Goal: Share content: Distribute website content to other platforms or users

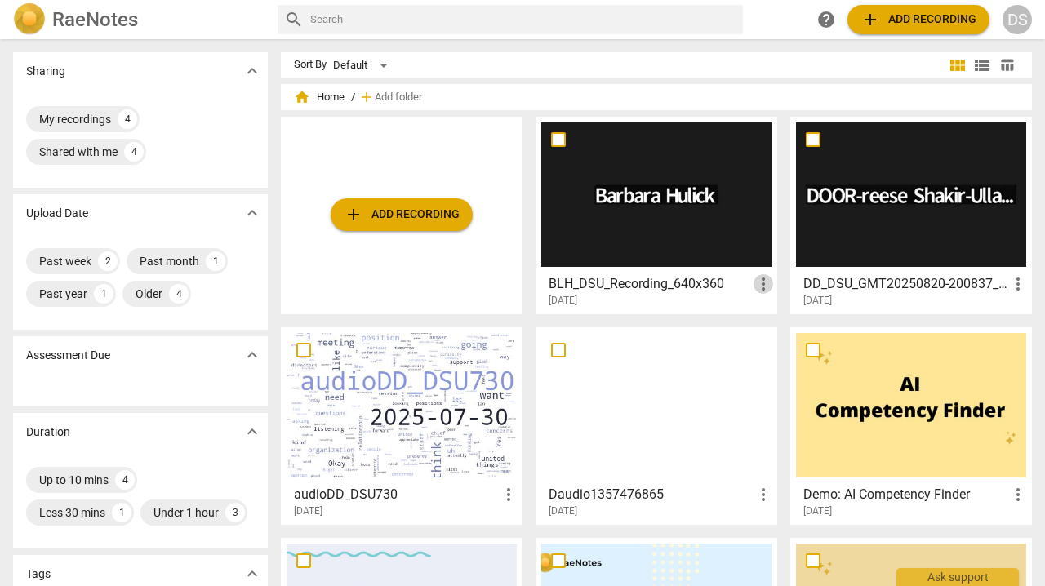
click at [758, 281] on span "more_vert" at bounding box center [763, 284] width 20 height 20
click at [690, 185] on div at bounding box center [522, 293] width 1045 height 586
click at [695, 192] on div at bounding box center [656, 194] width 230 height 144
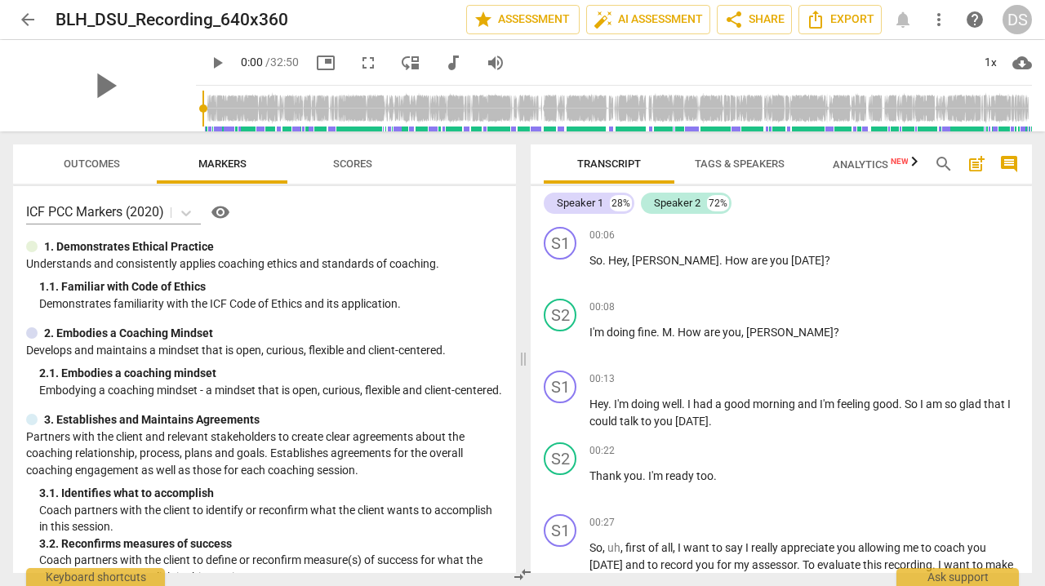
click at [724, 158] on span "Tags & Speakers" at bounding box center [740, 164] width 90 height 12
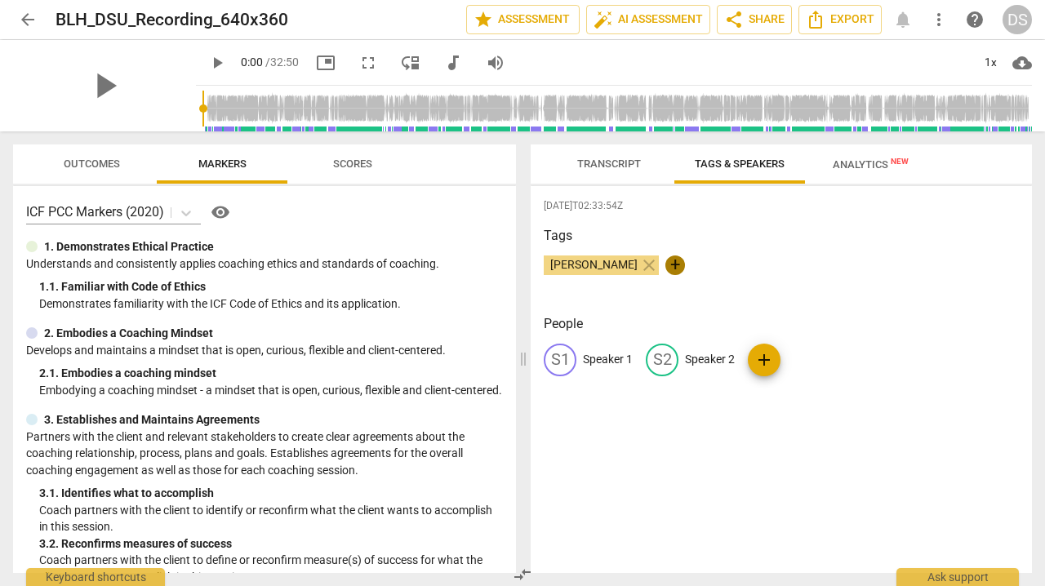
click at [685, 264] on span "+" at bounding box center [675, 265] width 20 height 20
type input "BLH"
click at [692, 322] on h3 "People" at bounding box center [781, 324] width 475 height 20
click at [659, 361] on span "edit" at bounding box center [662, 360] width 20 height 20
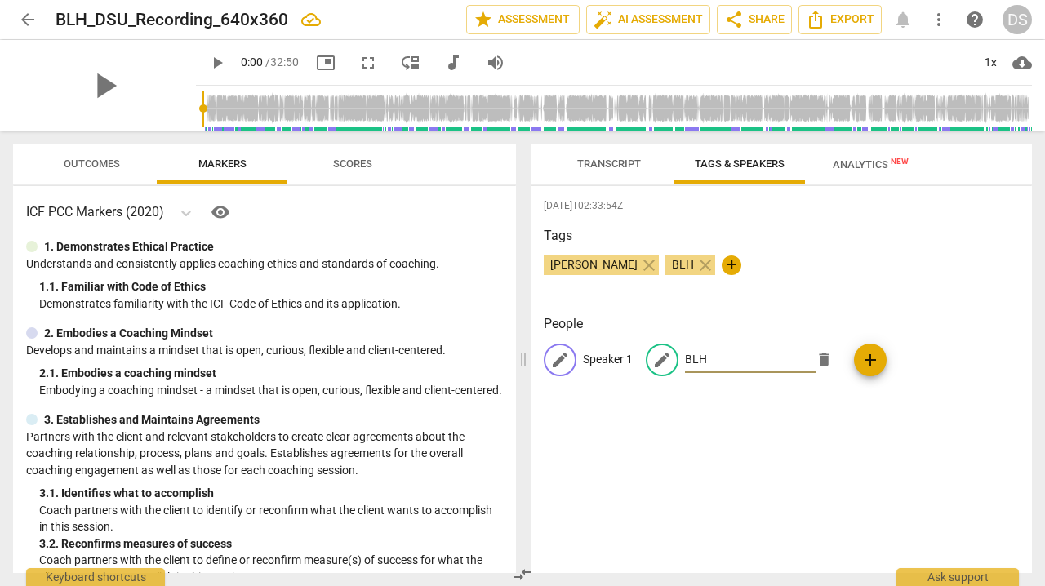
type input "BLH"
click at [612, 357] on p "Speaker 1" at bounding box center [608, 359] width 50 height 17
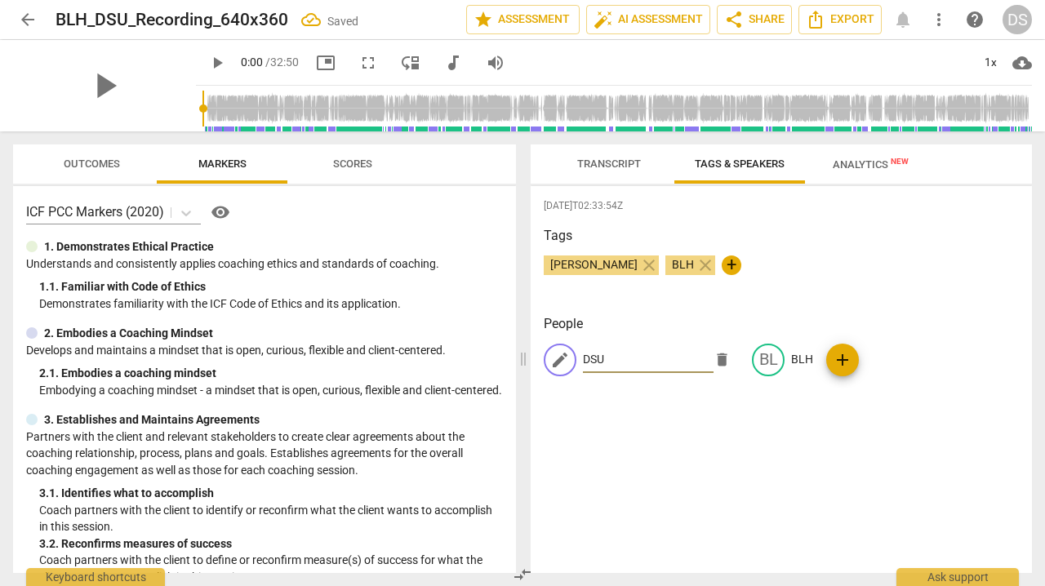
type input "DSU"
click at [624, 415] on div "[DATE]T02:33:54Z Tags [PERSON_NAME] close BLH close + People edit DSU delete BL…" at bounding box center [780, 379] width 501 height 387
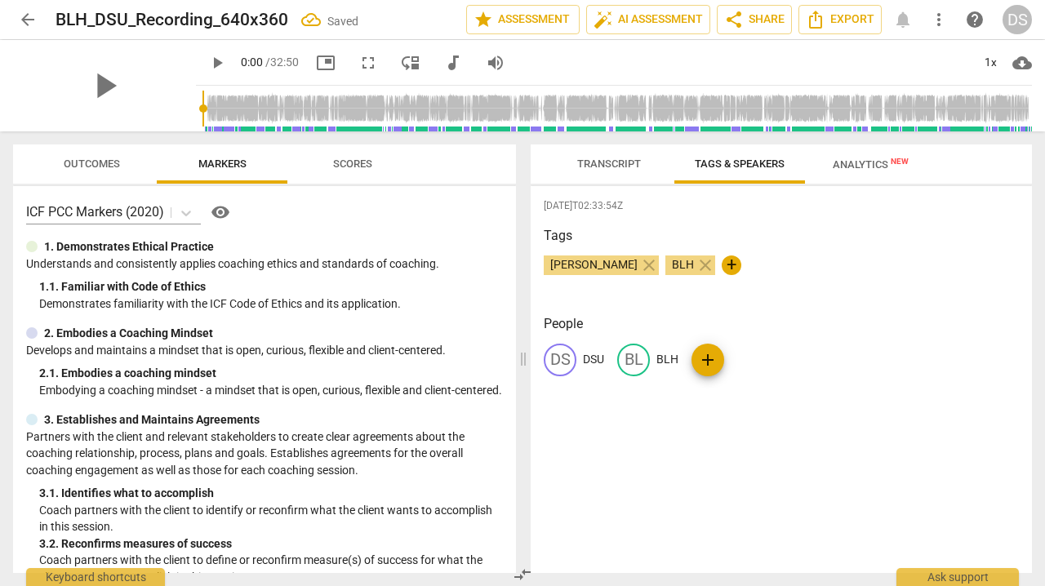
click at [606, 162] on span "Transcript" at bounding box center [609, 164] width 64 height 12
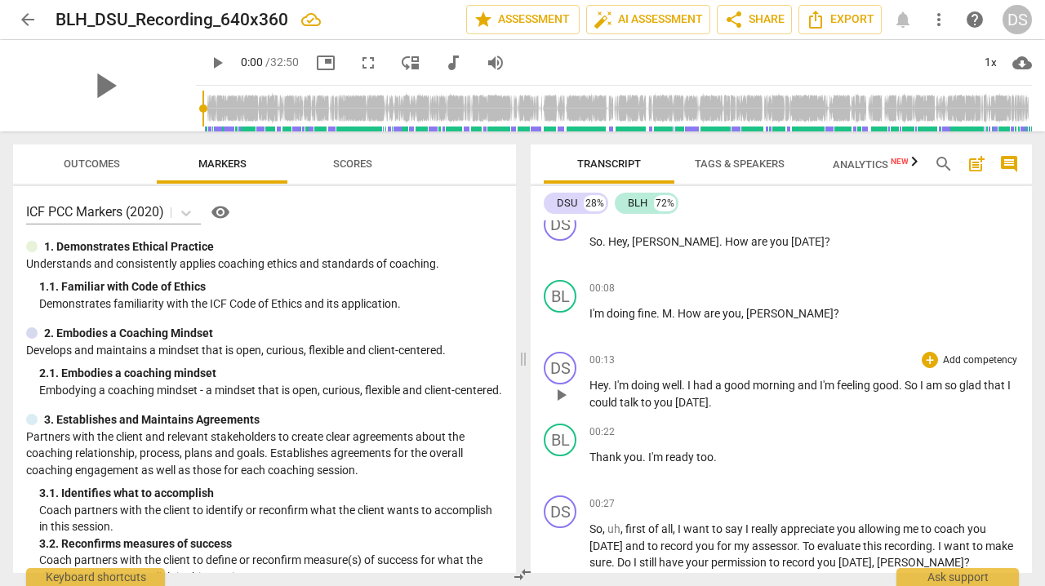
scroll to position [21, 0]
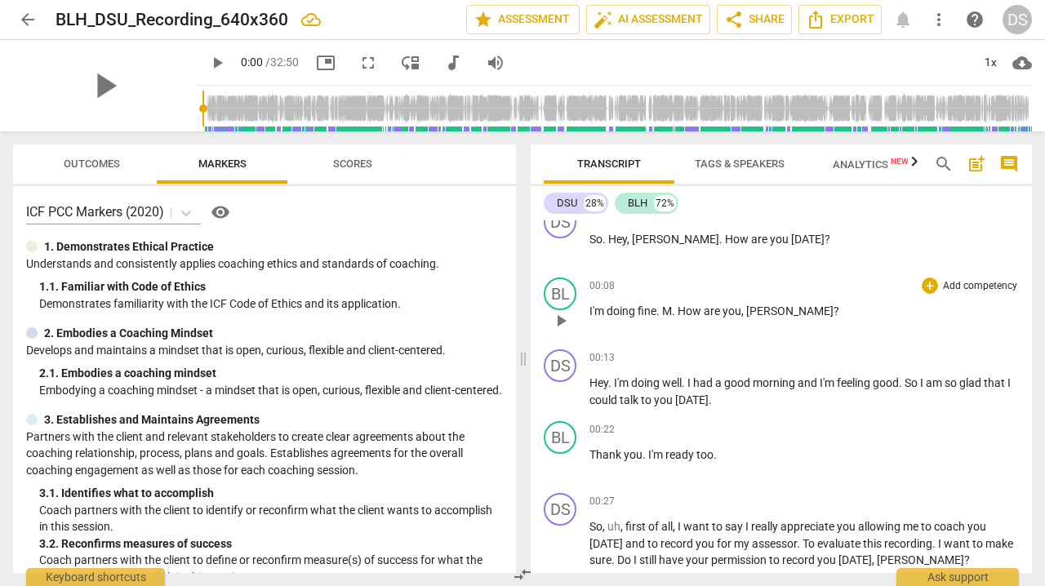
click at [783, 307] on span "[PERSON_NAME]" at bounding box center [789, 310] width 87 height 13
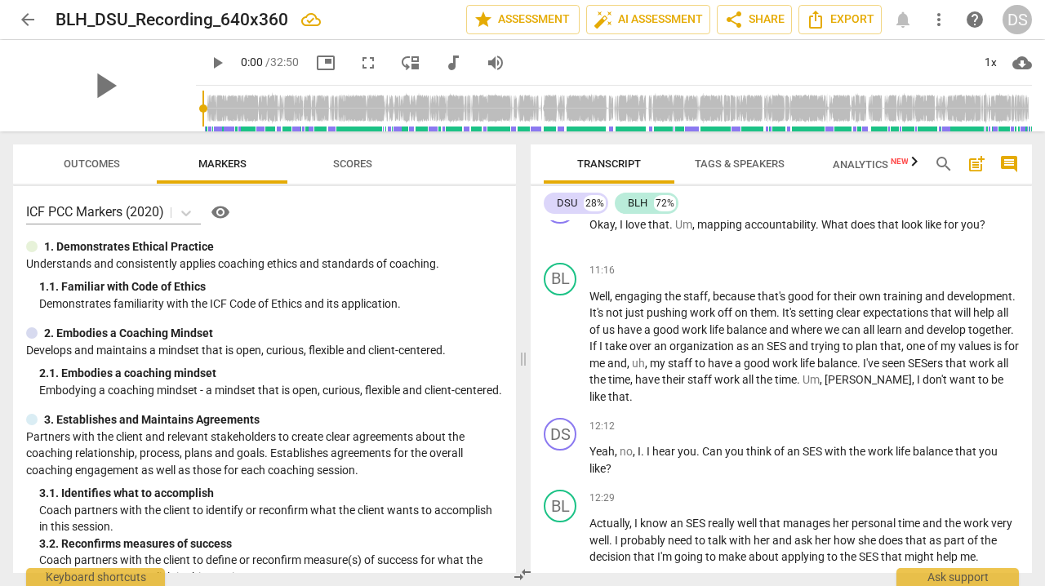
scroll to position [3145, 0]
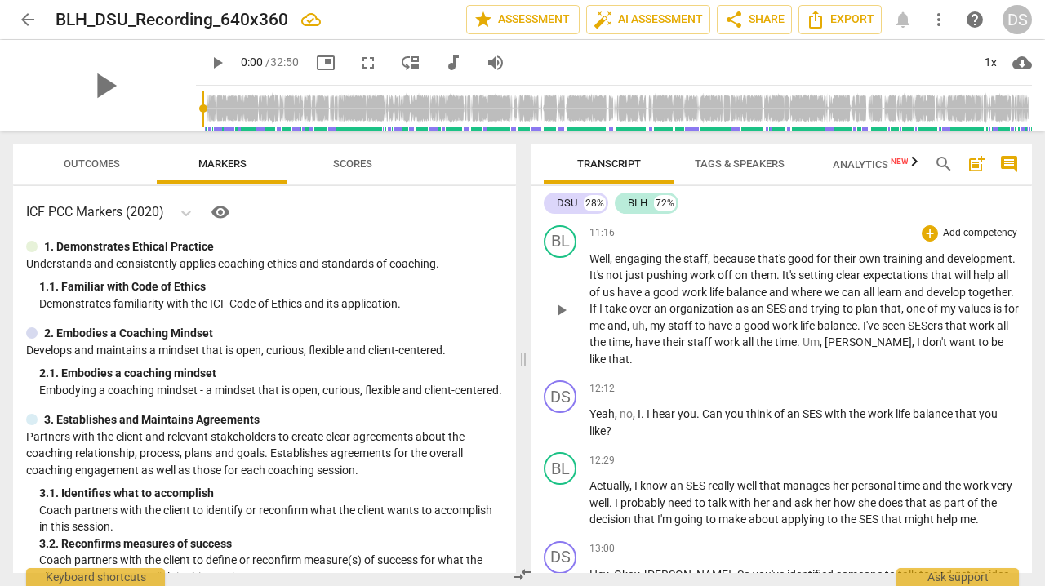
click at [912, 348] on span "[PERSON_NAME]" at bounding box center [867, 341] width 87 height 13
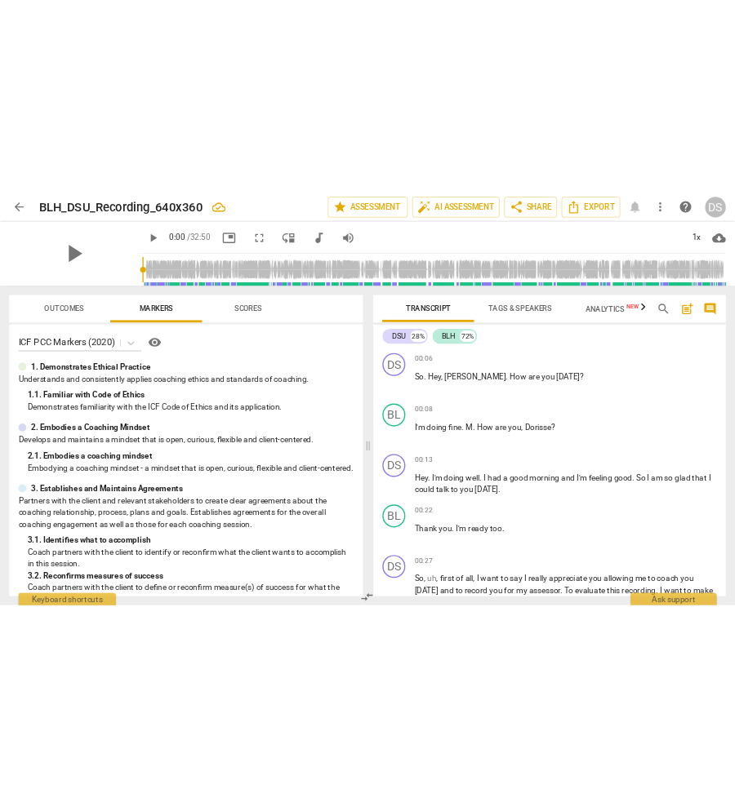
scroll to position [0, 0]
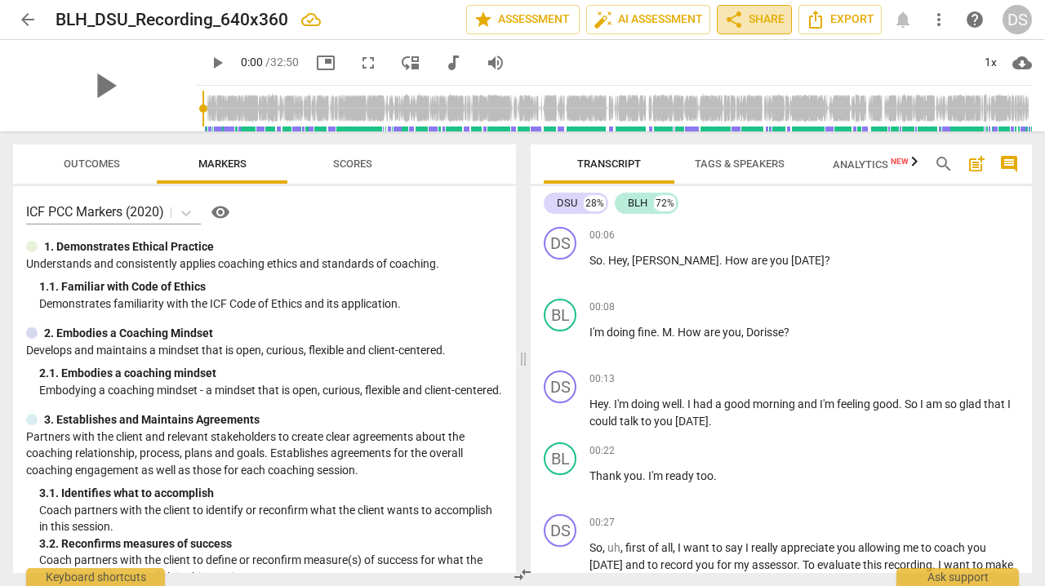
click at [747, 23] on span "share Share" at bounding box center [754, 20] width 60 height 20
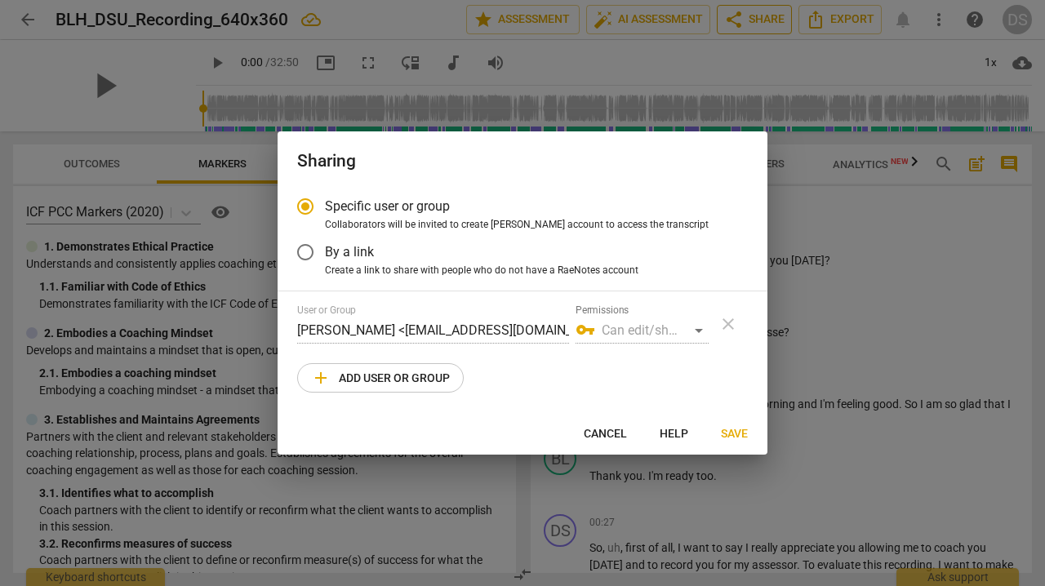
radio input "false"
click at [699, 327] on div "vpn_key Can edit/share" at bounding box center [641, 330] width 133 height 26
click at [308, 254] on input "By a link" at bounding box center [305, 252] width 39 height 39
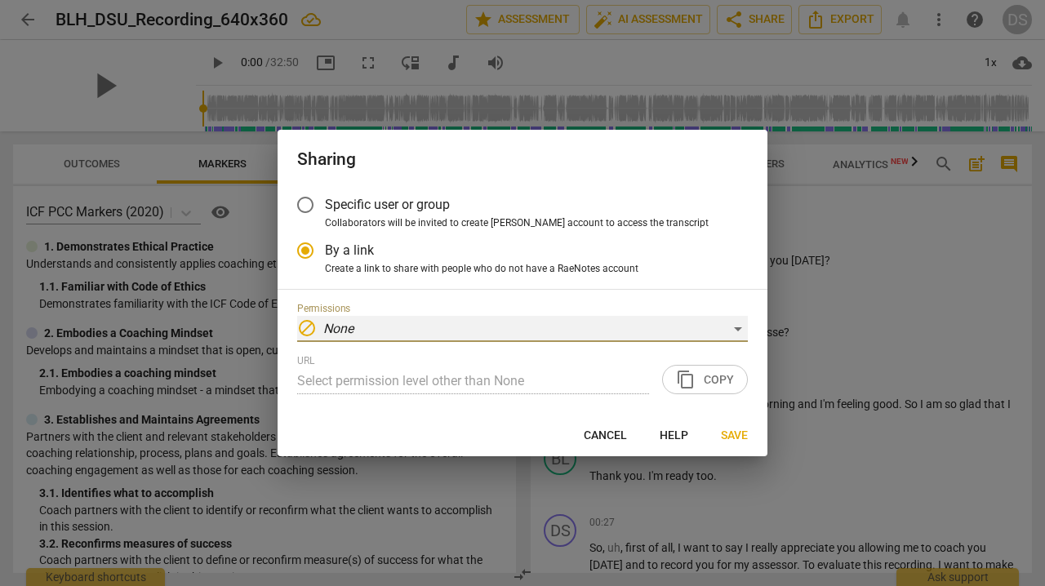
click at [639, 324] on div "block None" at bounding box center [522, 329] width 451 height 26
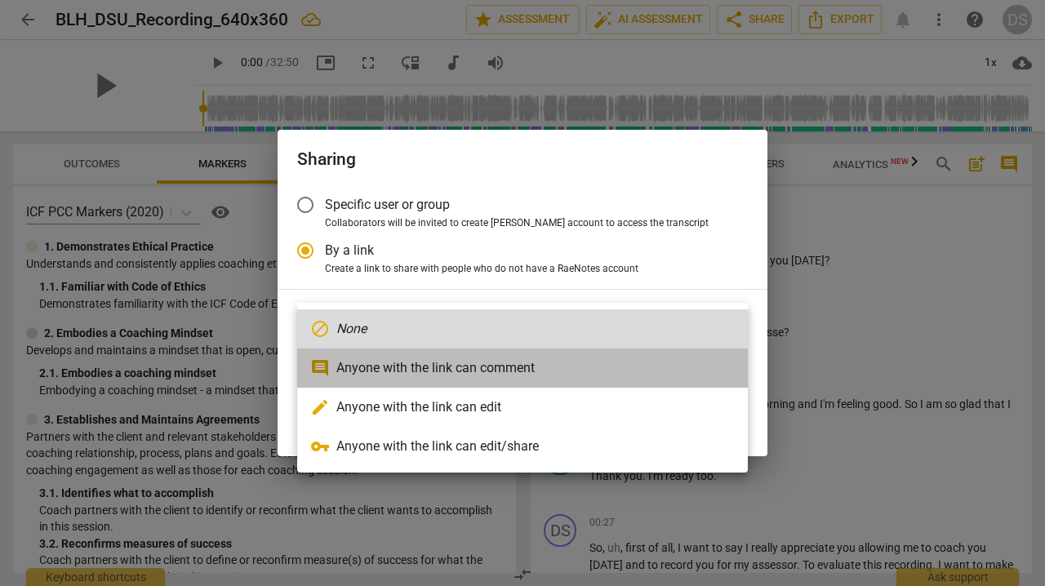
click at [538, 371] on li "comment Anyone with the link can comment" at bounding box center [522, 367] width 451 height 39
radio input "false"
type input "[URL][DOMAIN_NAME]"
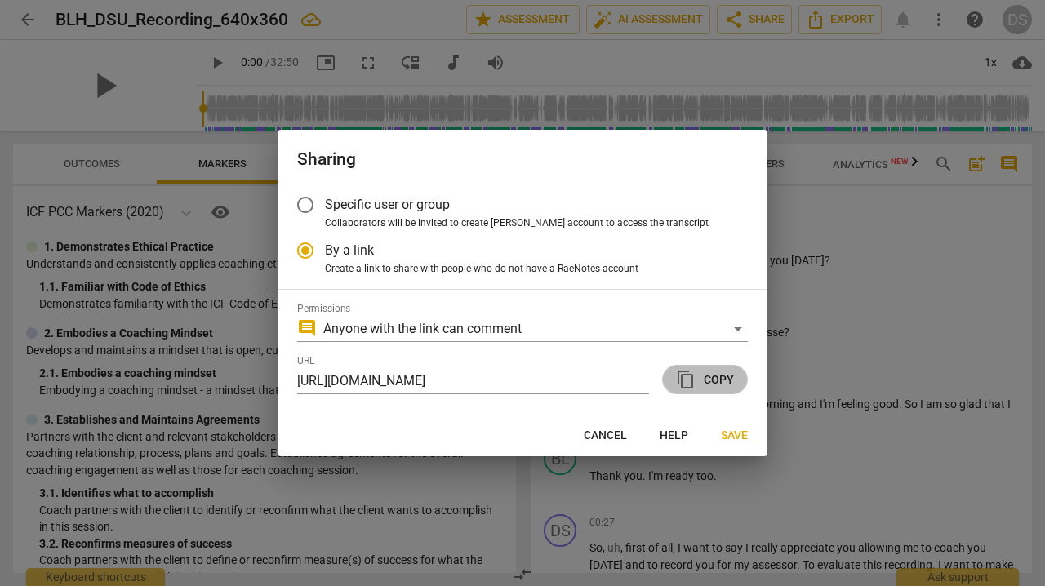
click at [712, 378] on span "content_copy Copy" at bounding box center [705, 380] width 58 height 20
click at [730, 430] on span "Save" at bounding box center [734, 436] width 27 height 16
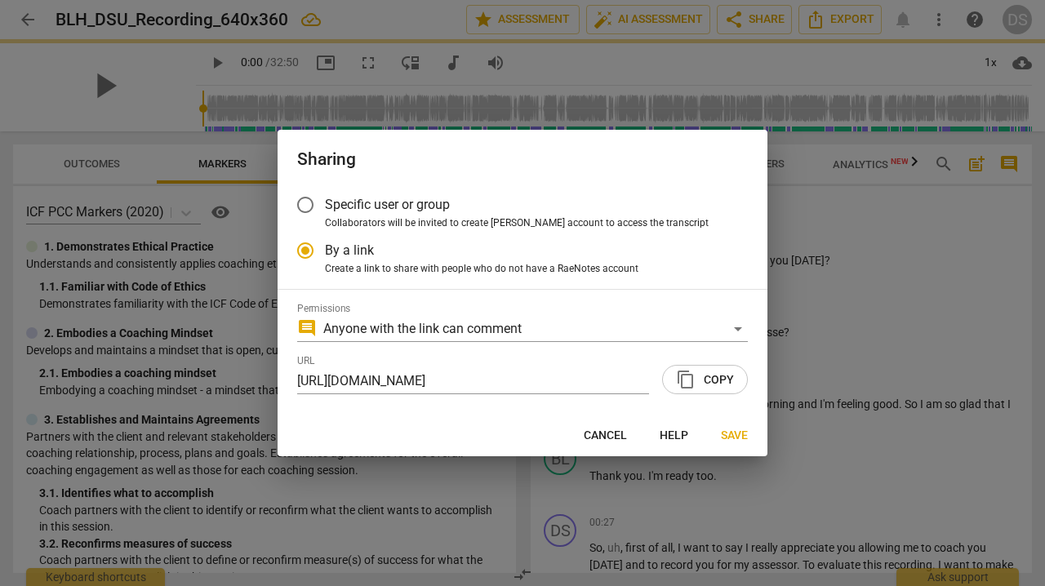
radio input "false"
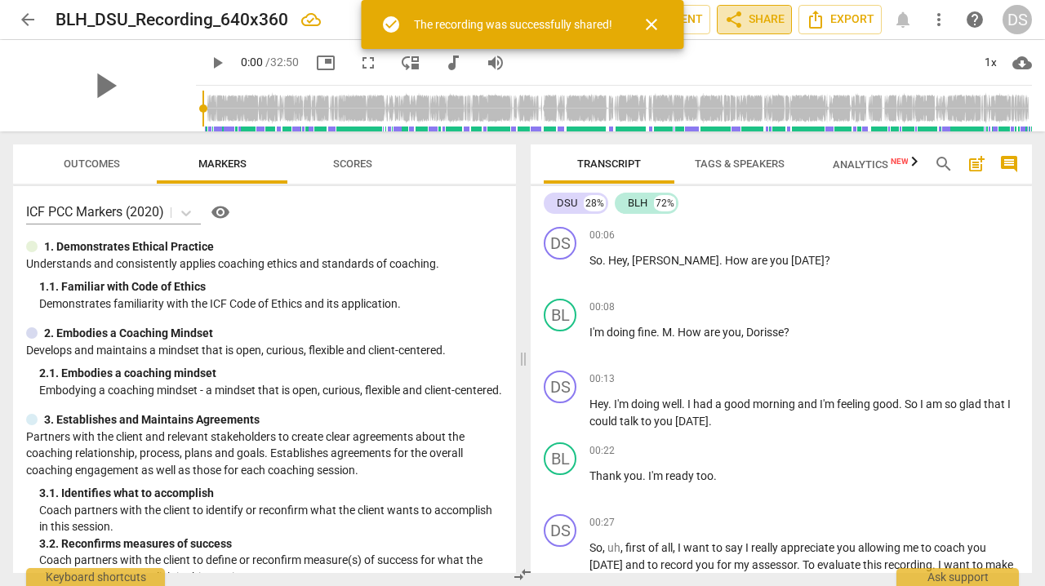
click at [758, 19] on span "share Share" at bounding box center [754, 20] width 60 height 20
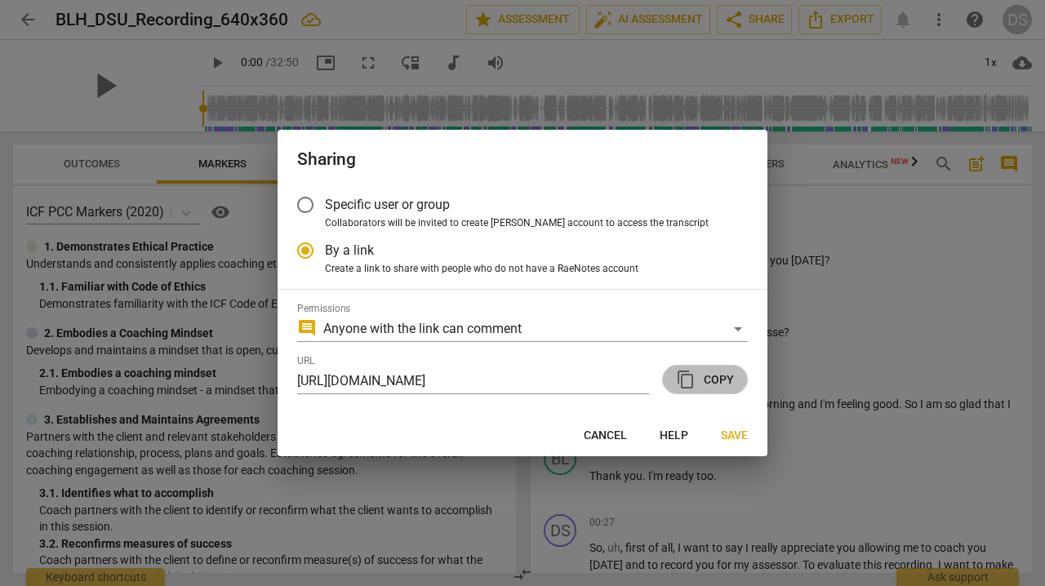
click at [693, 377] on span "content_copy" at bounding box center [686, 380] width 20 height 20
click at [735, 433] on span "Save" at bounding box center [734, 436] width 27 height 16
radio input "false"
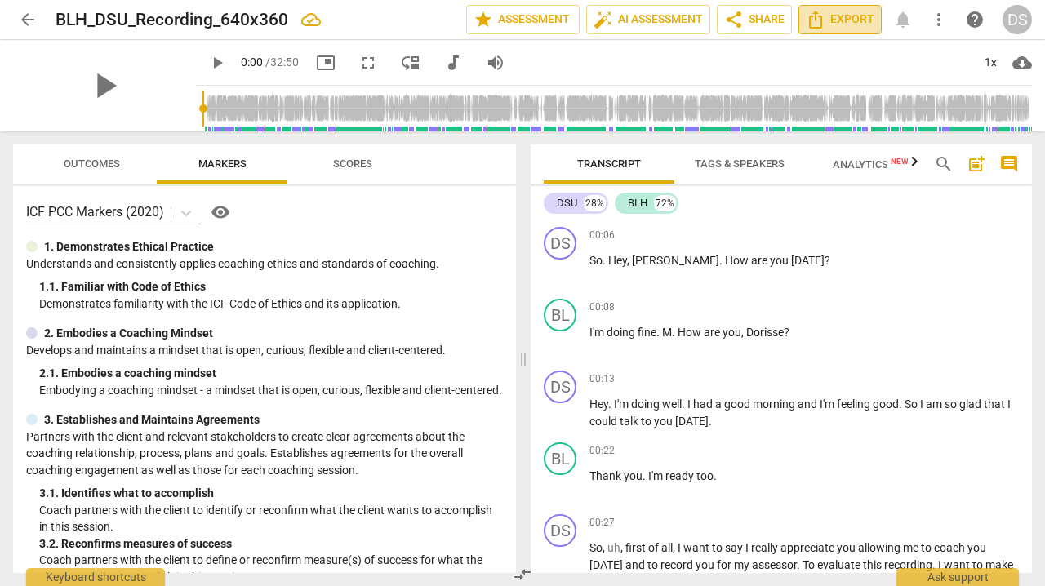
click at [833, 20] on span "Export" at bounding box center [840, 20] width 69 height 20
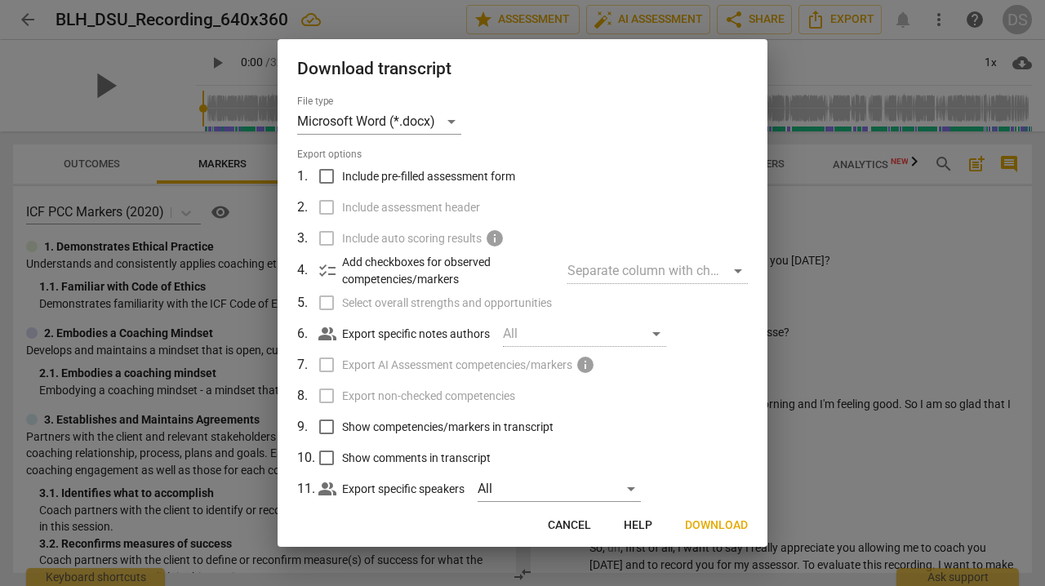
click at [831, 437] on div at bounding box center [522, 293] width 1045 height 586
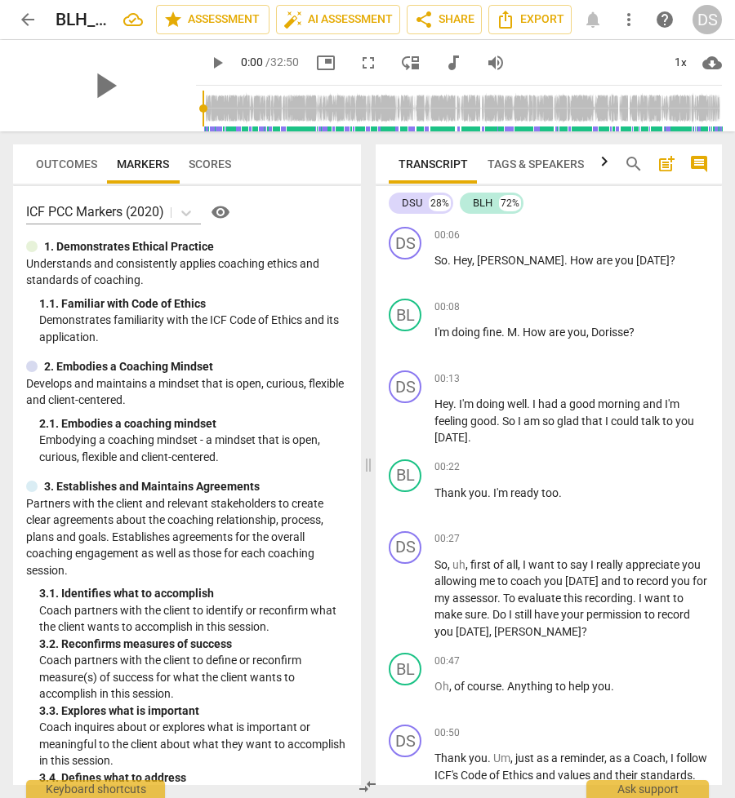
click at [23, 19] on span "arrow_back" at bounding box center [28, 20] width 20 height 20
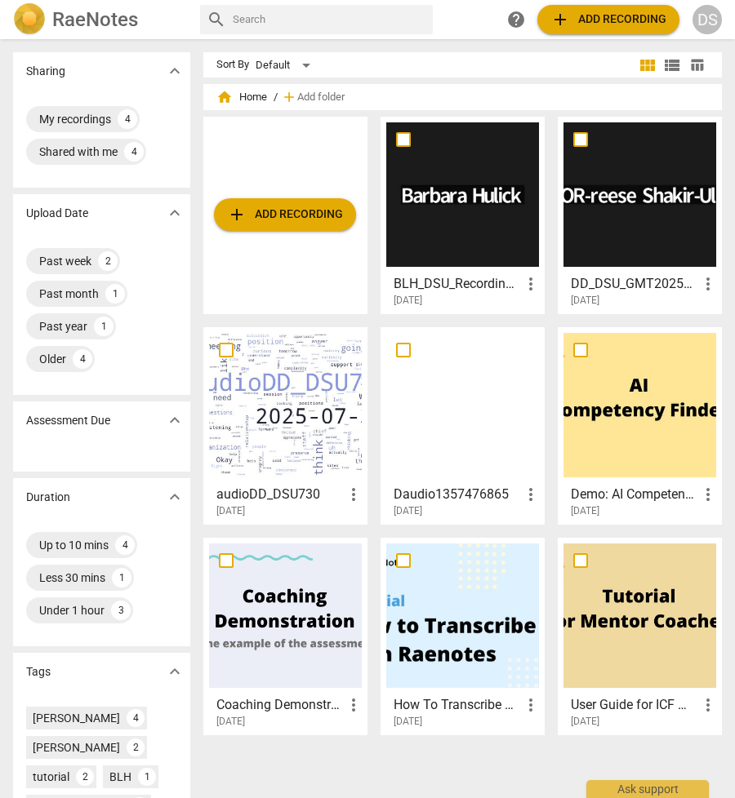
click at [625, 198] on div at bounding box center [639, 194] width 153 height 144
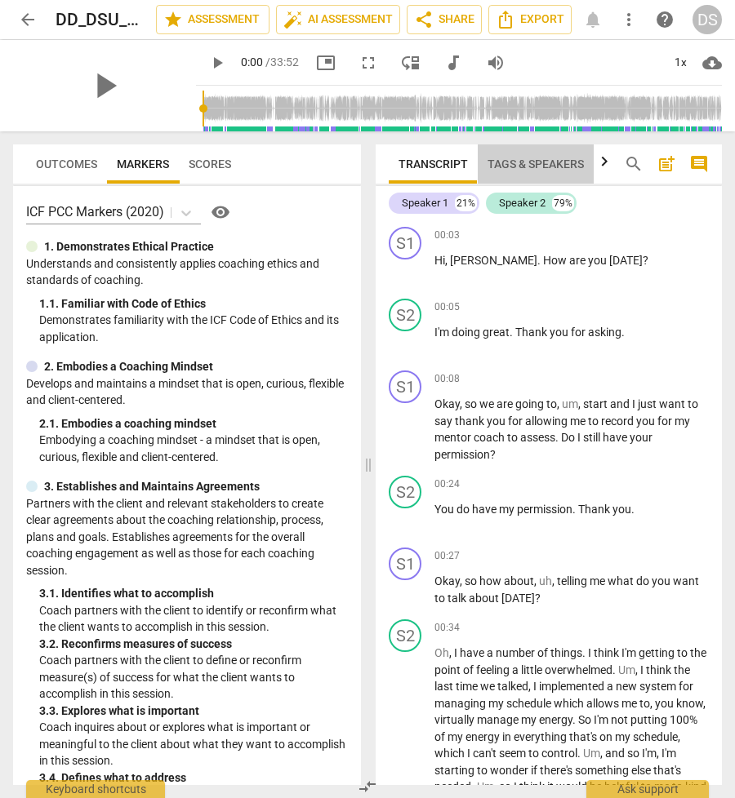
click at [548, 163] on span "Tags & Speakers" at bounding box center [535, 164] width 96 height 13
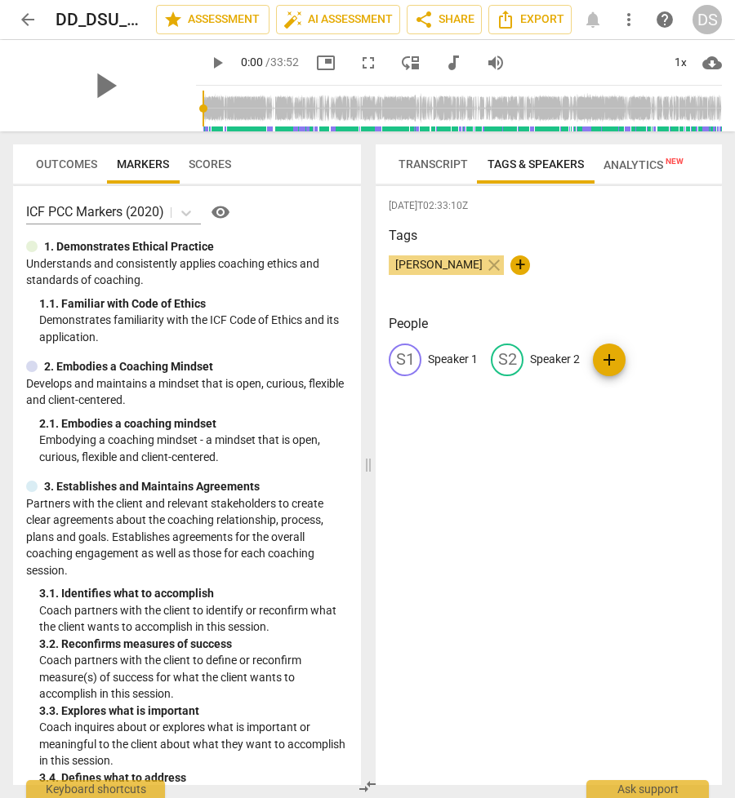
click at [434, 161] on span "Transcript" at bounding box center [432, 164] width 69 height 13
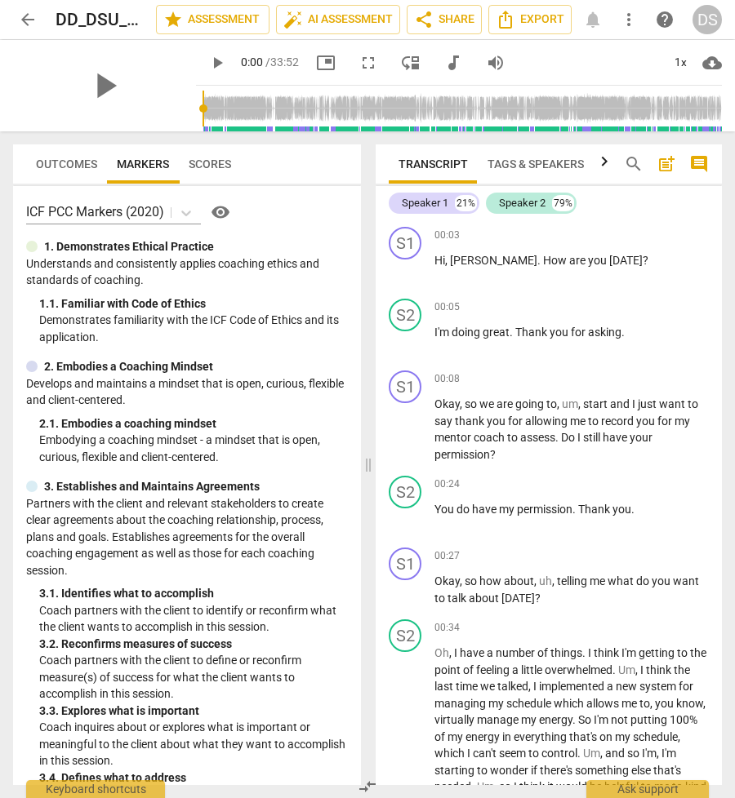
click at [434, 161] on span "Transcript" at bounding box center [432, 164] width 69 height 13
click at [514, 158] on span "Tags & Speakers" at bounding box center [535, 164] width 96 height 13
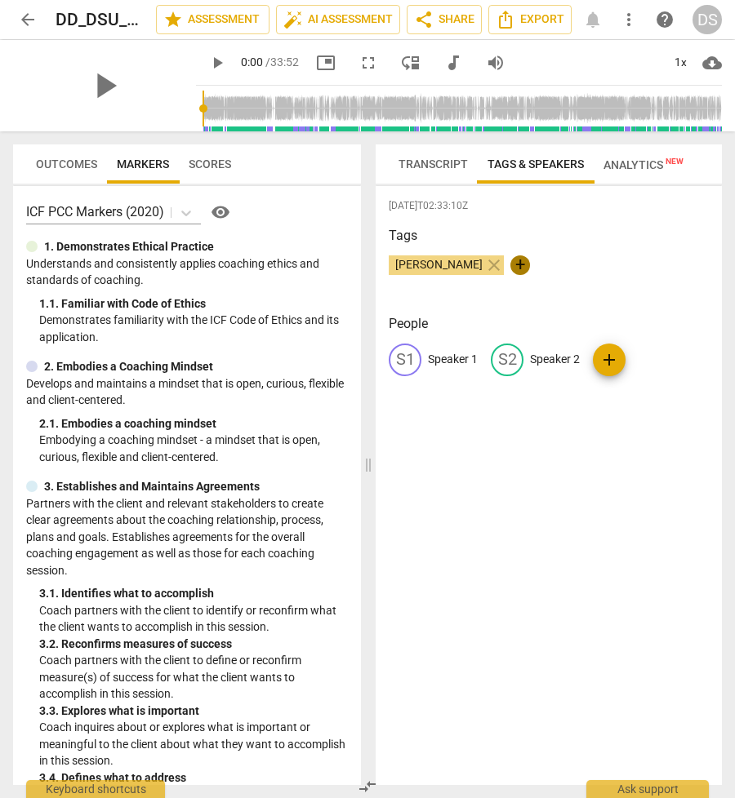
click at [530, 263] on span "+" at bounding box center [520, 265] width 20 height 20
type input "DD"
click at [449, 363] on p "Speaker 1" at bounding box center [453, 359] width 50 height 17
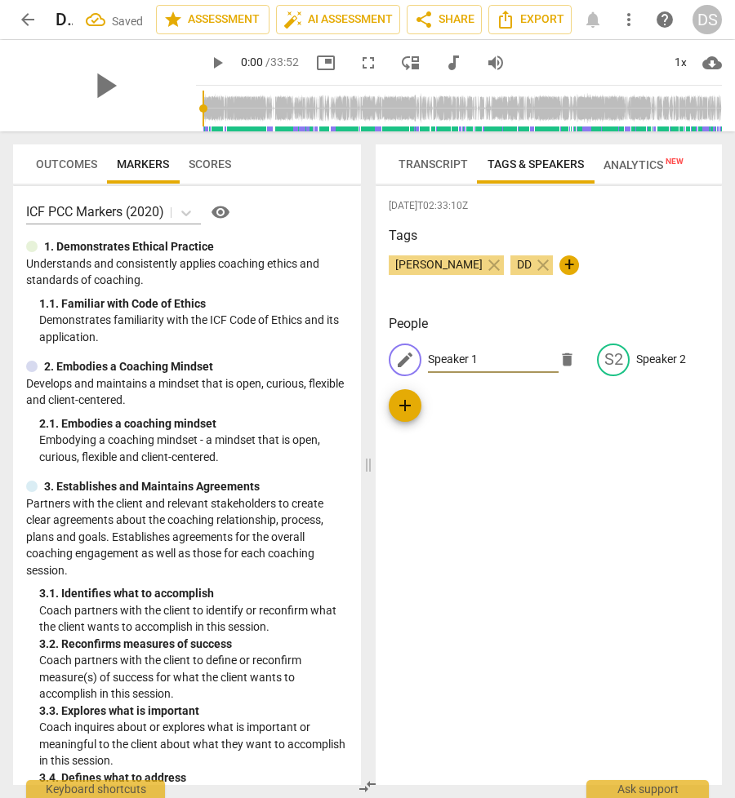
type input "D"
type input "Coach D"
click at [653, 357] on p "Speaker 2" at bounding box center [661, 359] width 50 height 17
type input "DD"
click at [477, 570] on div "[DATE]T02:33:10Z Tags [PERSON_NAME] close DD close + People CD Coach D edit DD …" at bounding box center [548, 485] width 346 height 599
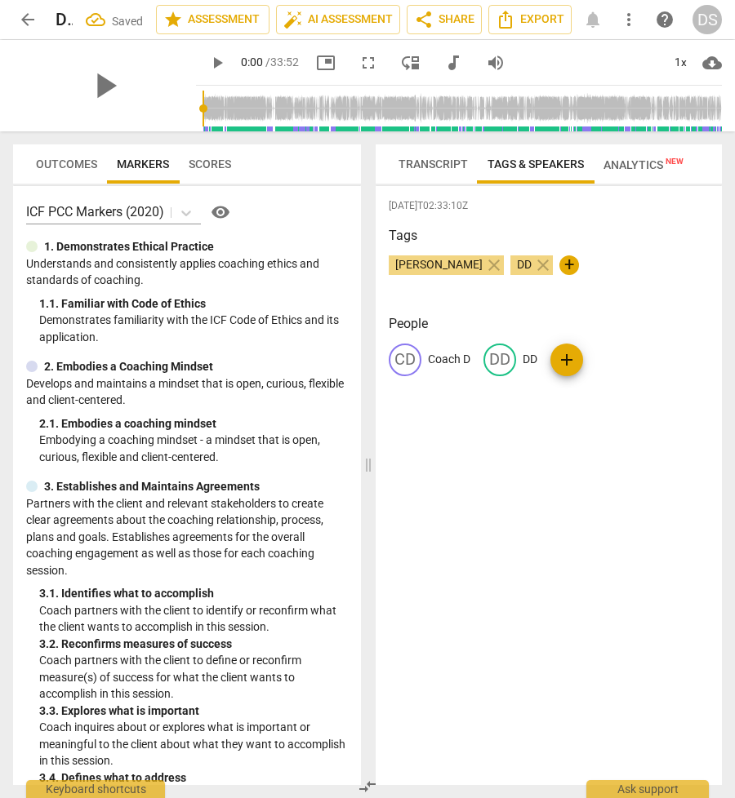
click at [423, 156] on span "Transcript" at bounding box center [432, 164] width 89 height 23
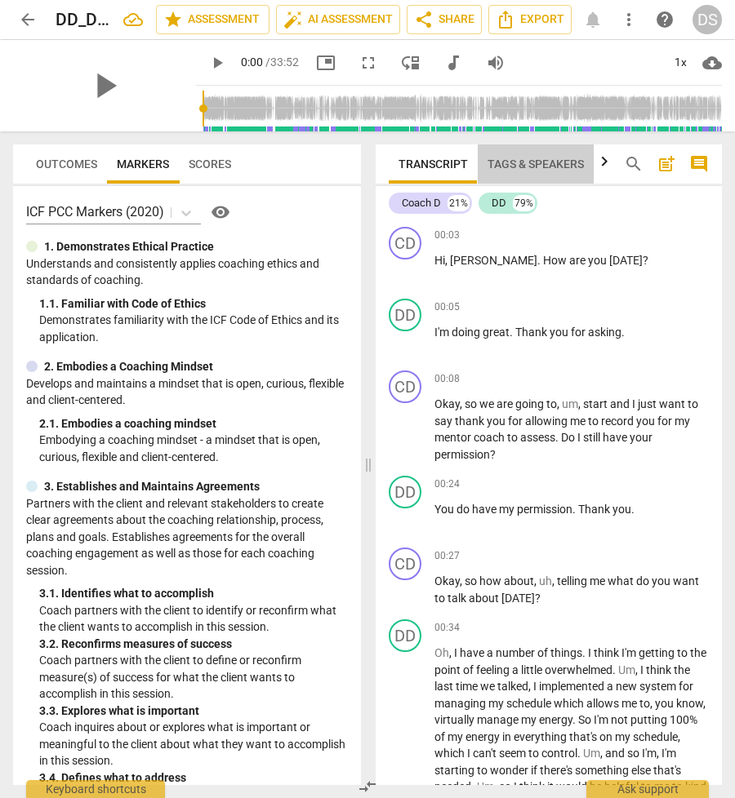
click at [542, 156] on span "Tags & Speakers" at bounding box center [535, 164] width 116 height 23
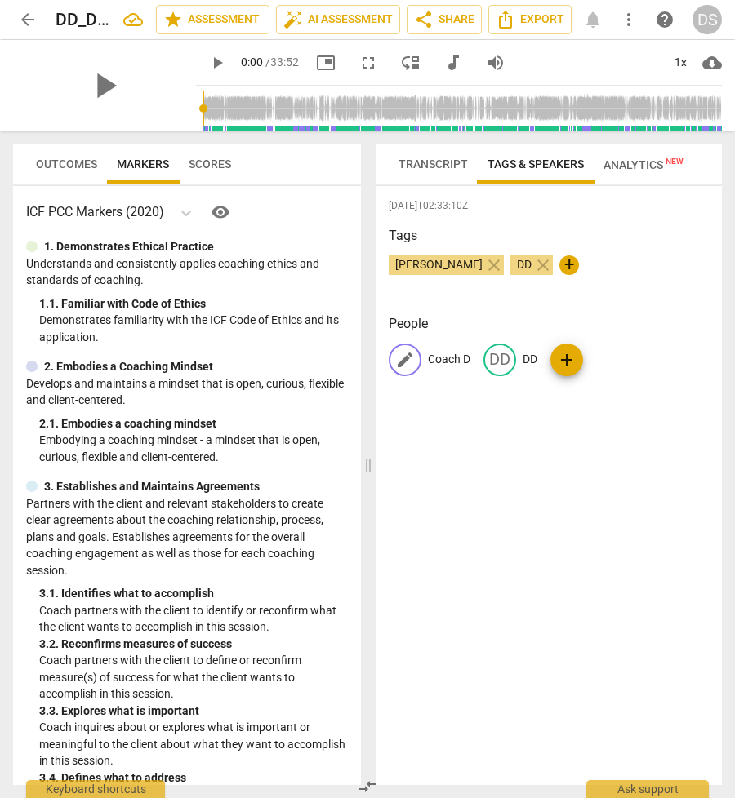
click at [406, 361] on span "edit" at bounding box center [405, 360] width 20 height 20
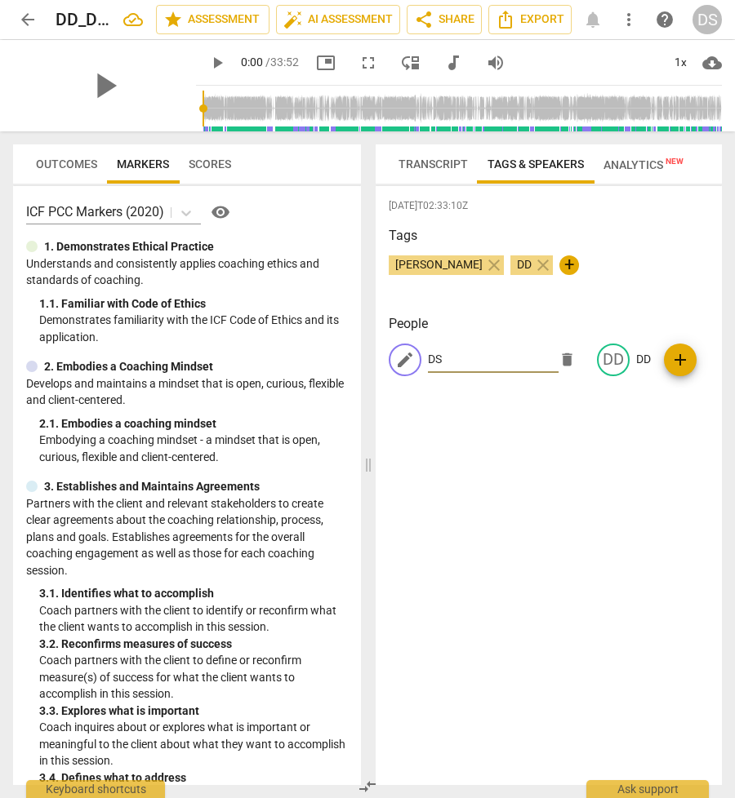
type input "DS"
click at [509, 585] on div "[DATE]T02:33:10Z Tags [PERSON_NAME] close DD close + People edit DS delete DD D…" at bounding box center [548, 485] width 346 height 599
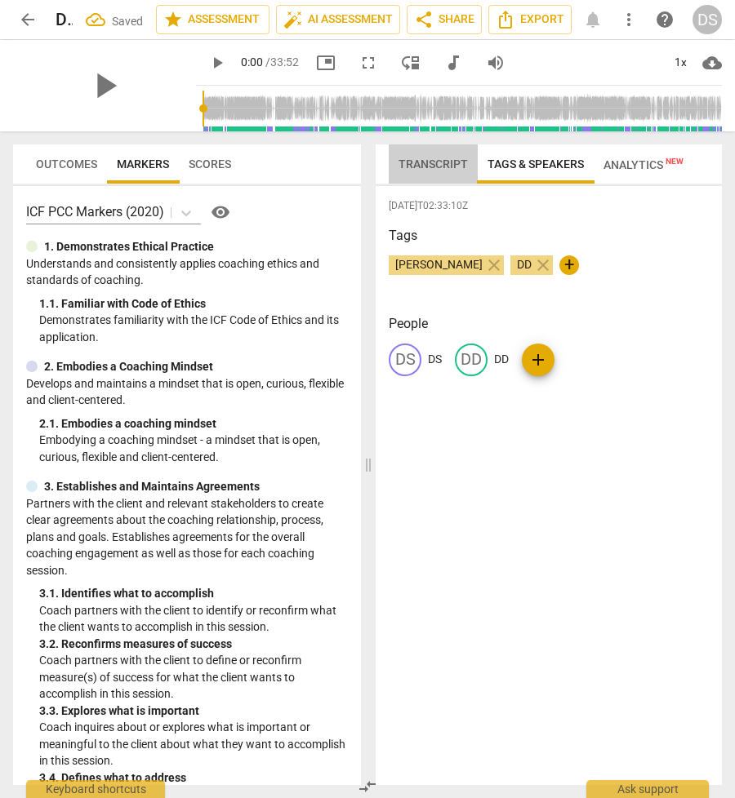
click at [438, 167] on span "Transcript" at bounding box center [432, 164] width 69 height 13
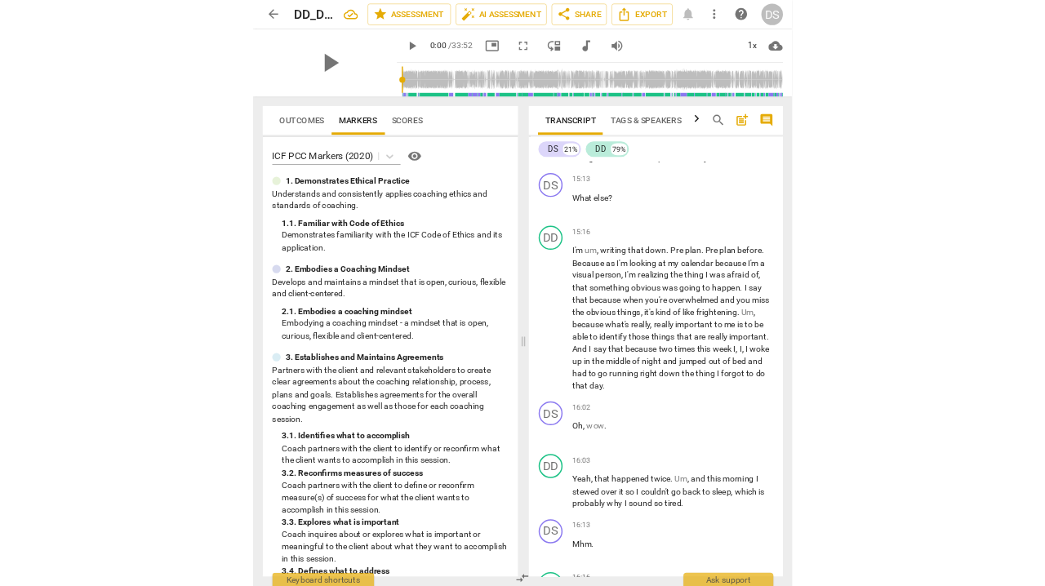
scroll to position [5174, 0]
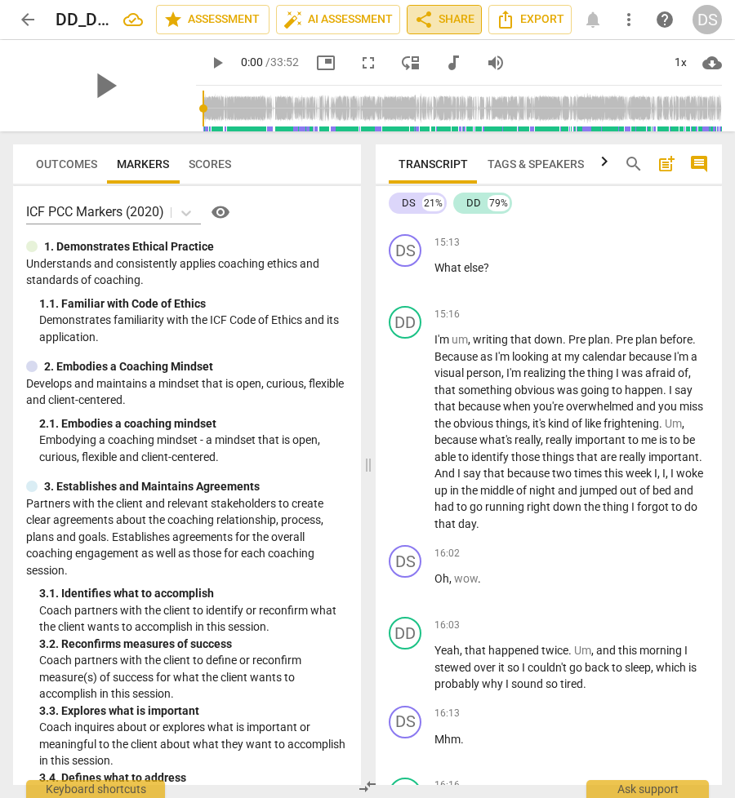
click at [441, 17] on span "share Share" at bounding box center [444, 20] width 60 height 20
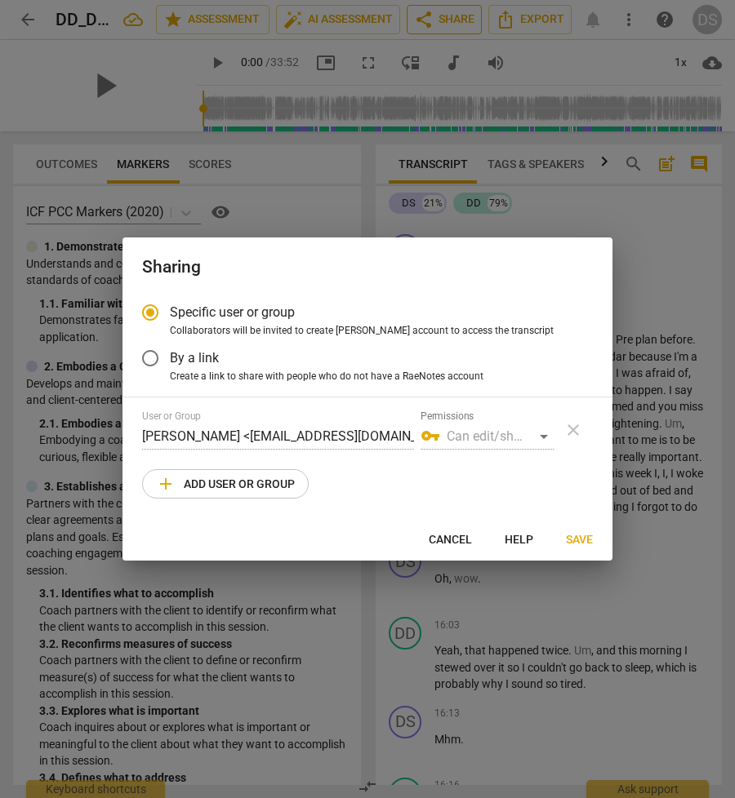
radio input "false"
click at [149, 352] on input "By a link" at bounding box center [150, 358] width 39 height 39
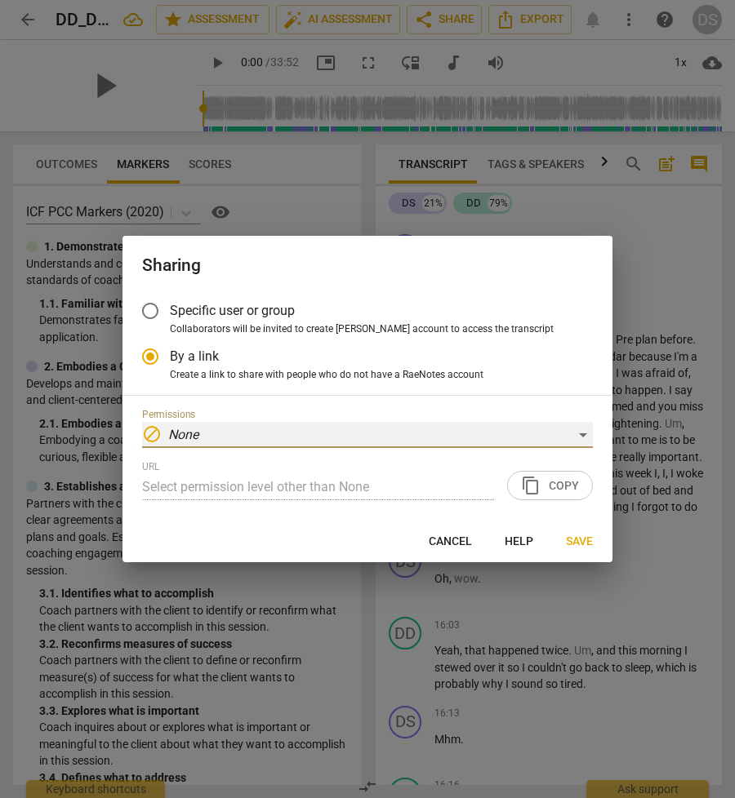
click at [320, 432] on div "block None" at bounding box center [367, 435] width 451 height 26
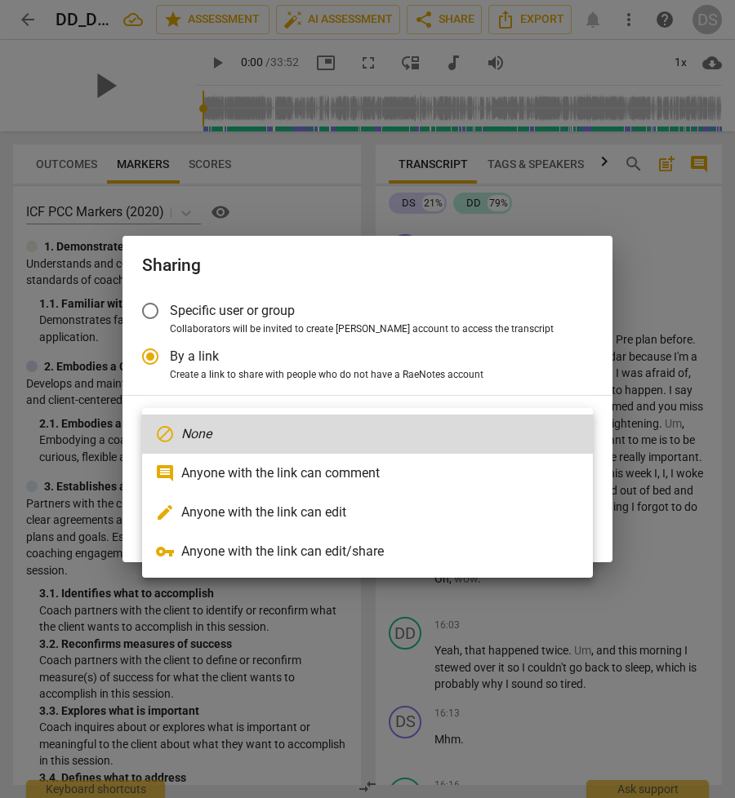
click at [308, 469] on li "comment Anyone with the link can comment" at bounding box center [367, 473] width 451 height 39
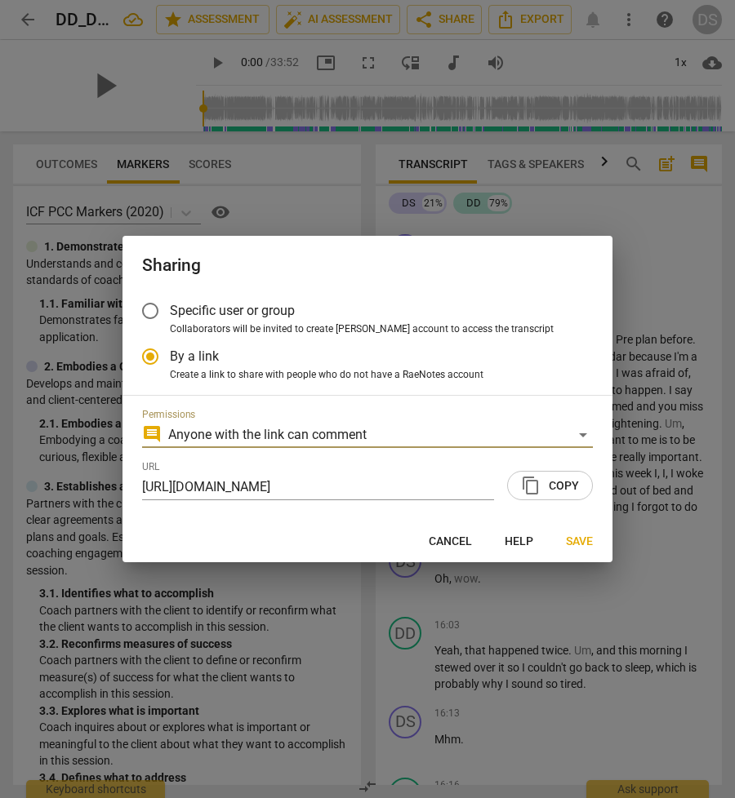
radio input "false"
type input "[URL][DOMAIN_NAME]"
click at [543, 486] on span "content_copy Copy" at bounding box center [550, 486] width 58 height 20
click at [582, 538] on span "Save" at bounding box center [579, 542] width 27 height 16
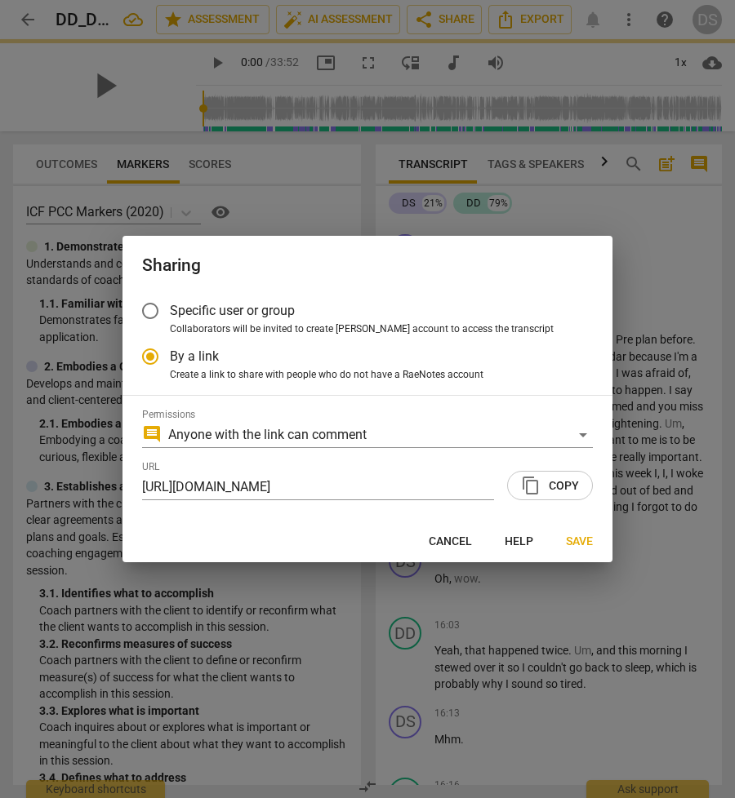
radio input "false"
